Goal: Information Seeking & Learning: Learn about a topic

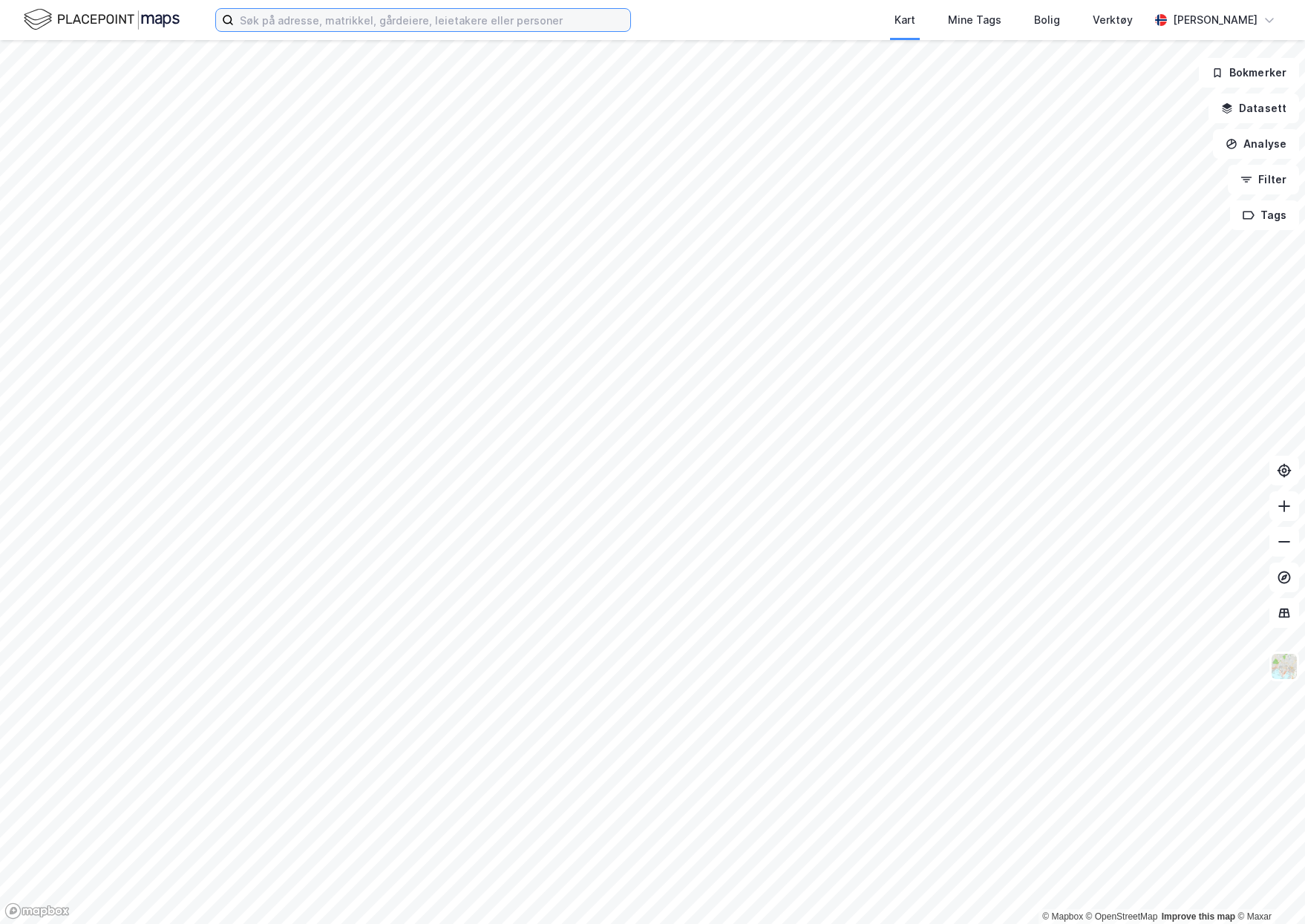
click at [377, 20] on input at bounding box center [432, 20] width 396 height 23
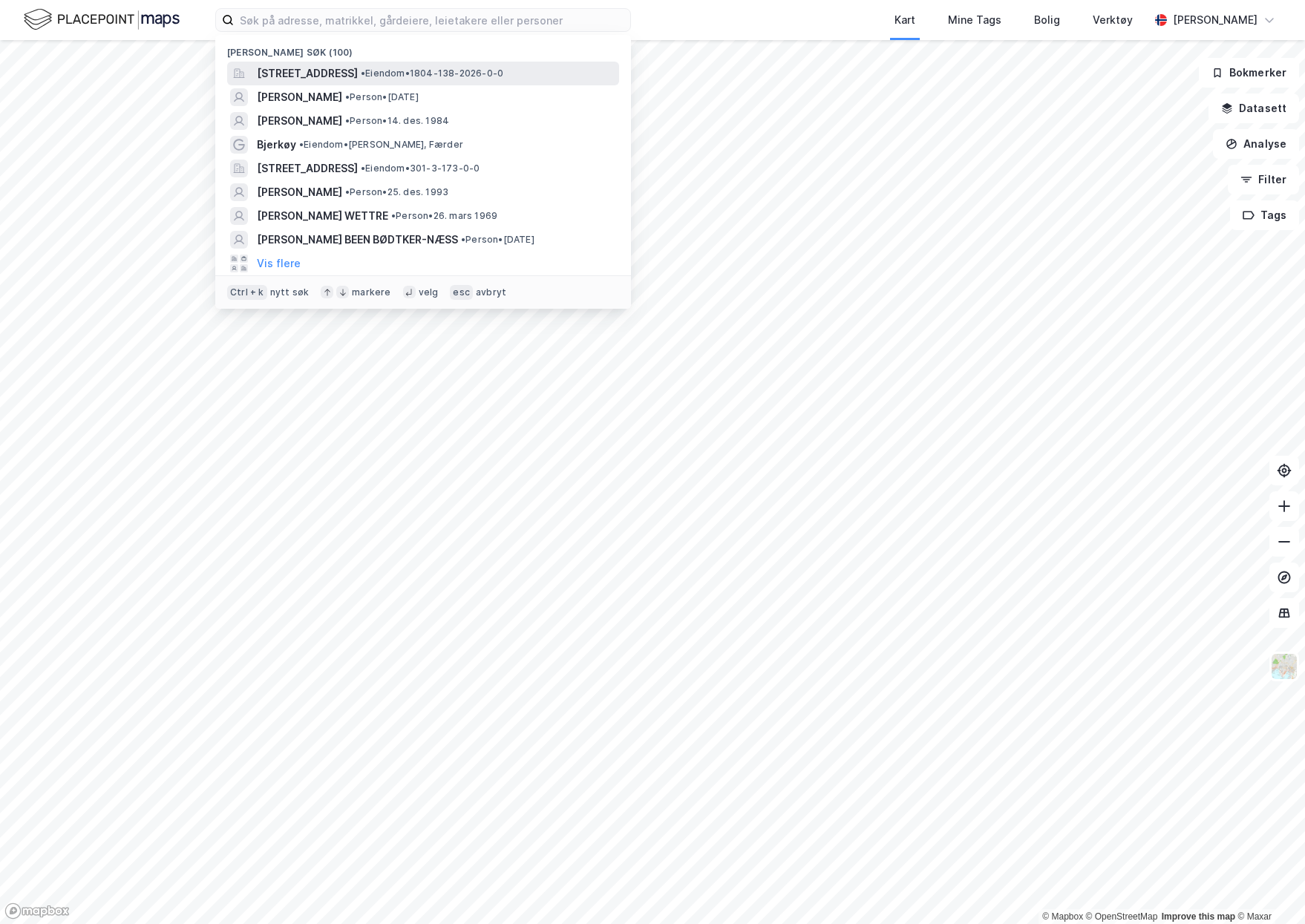
click at [358, 66] on span "[STREET_ADDRESS]" at bounding box center [307, 73] width 101 height 18
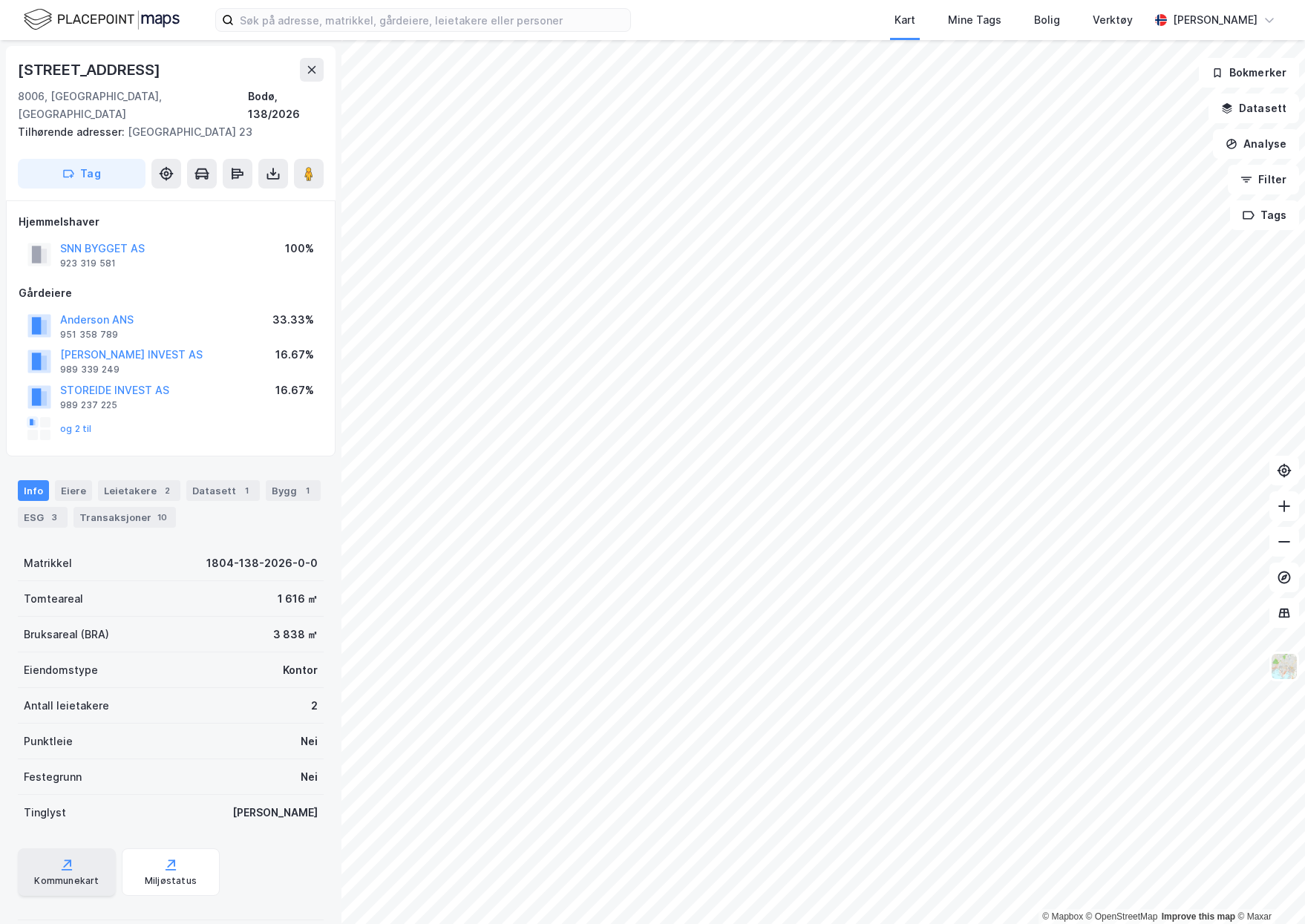
click at [74, 850] on div "Kommunekart" at bounding box center [67, 872] width 98 height 47
